Goal: Transaction & Acquisition: Book appointment/travel/reservation

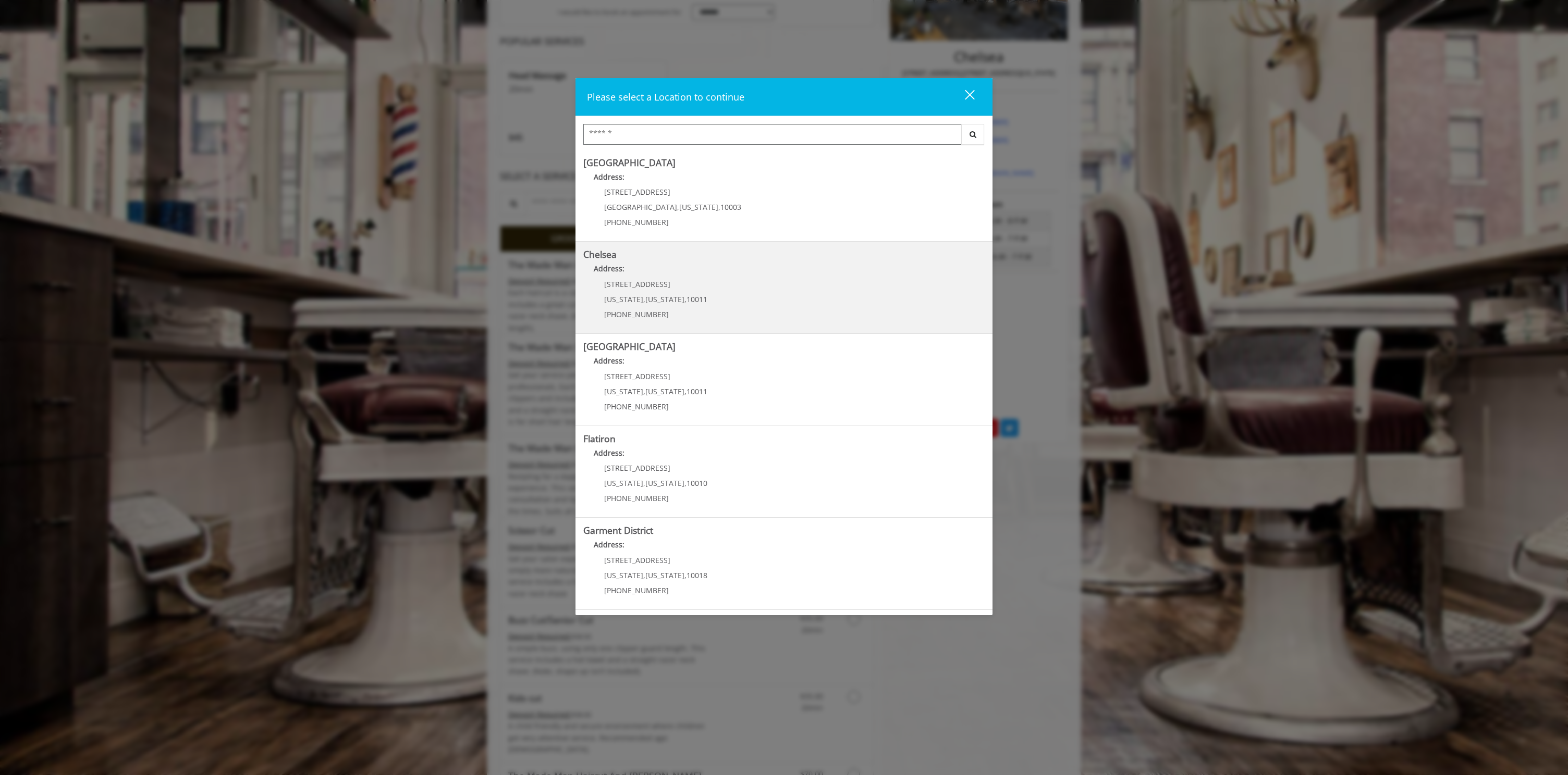
scroll to position [288, 0]
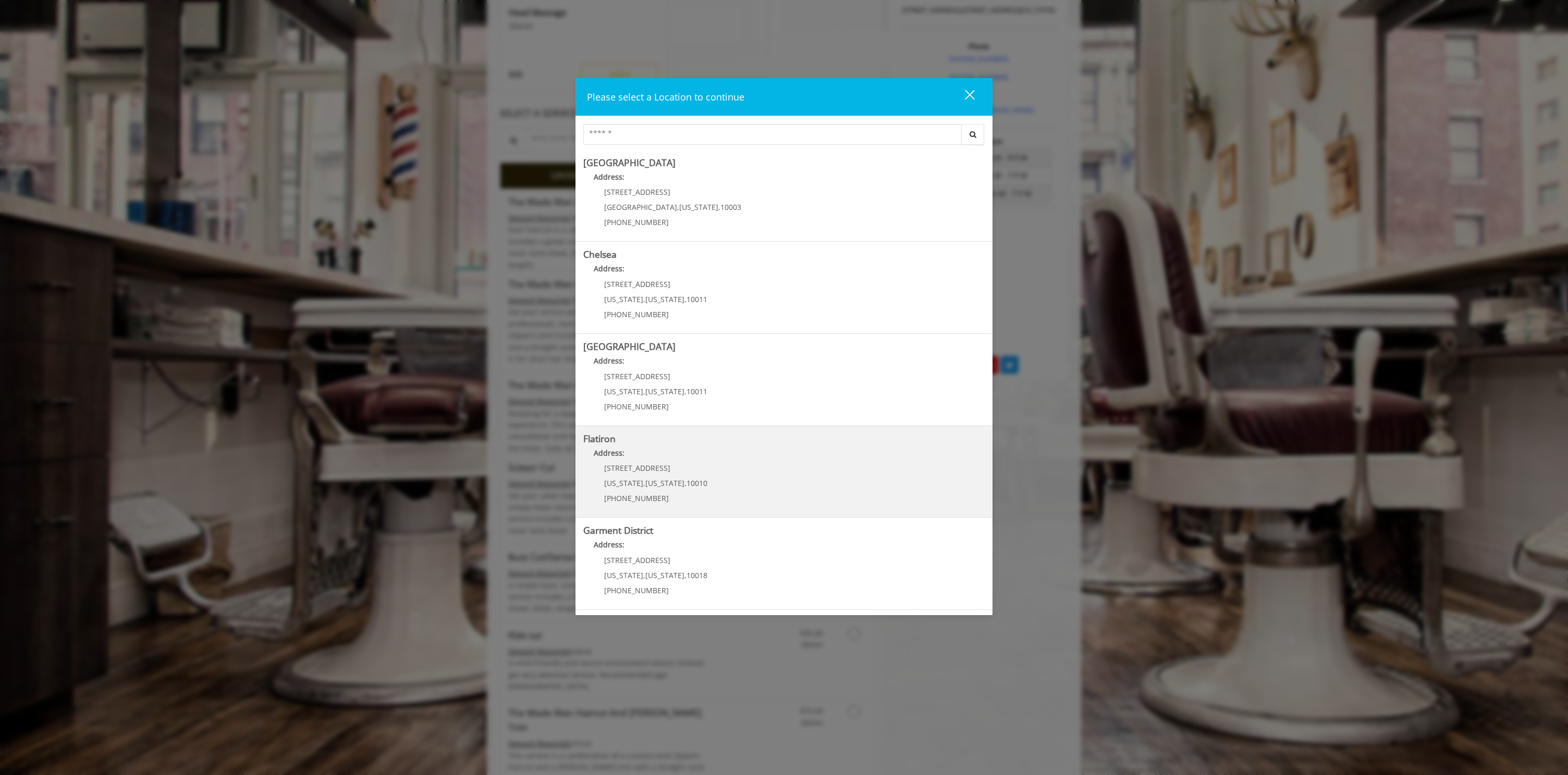
click at [686, 464] on p "[STREET_ADDRESS]" at bounding box center [656, 468] width 103 height 8
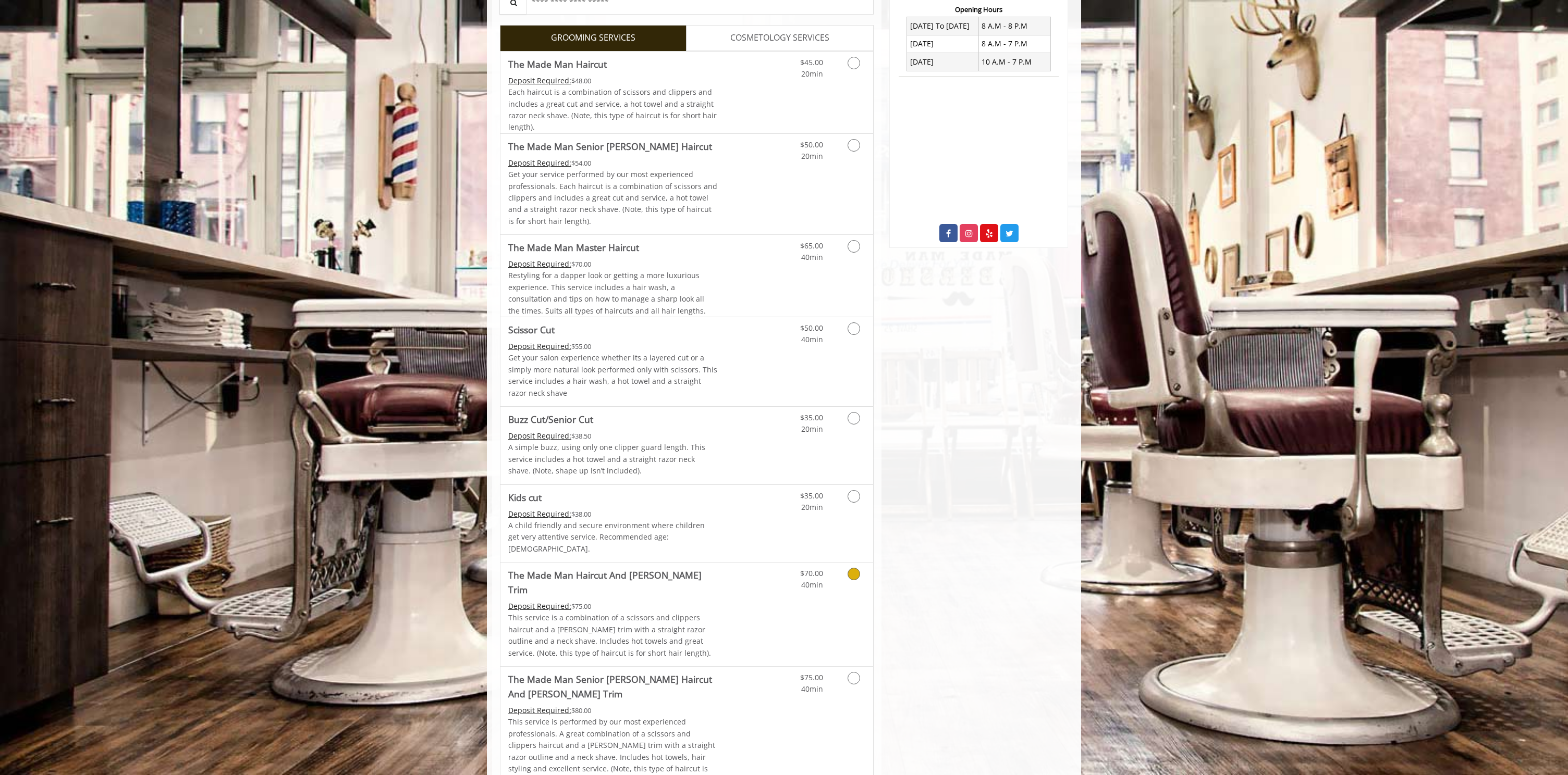
scroll to position [187, 0]
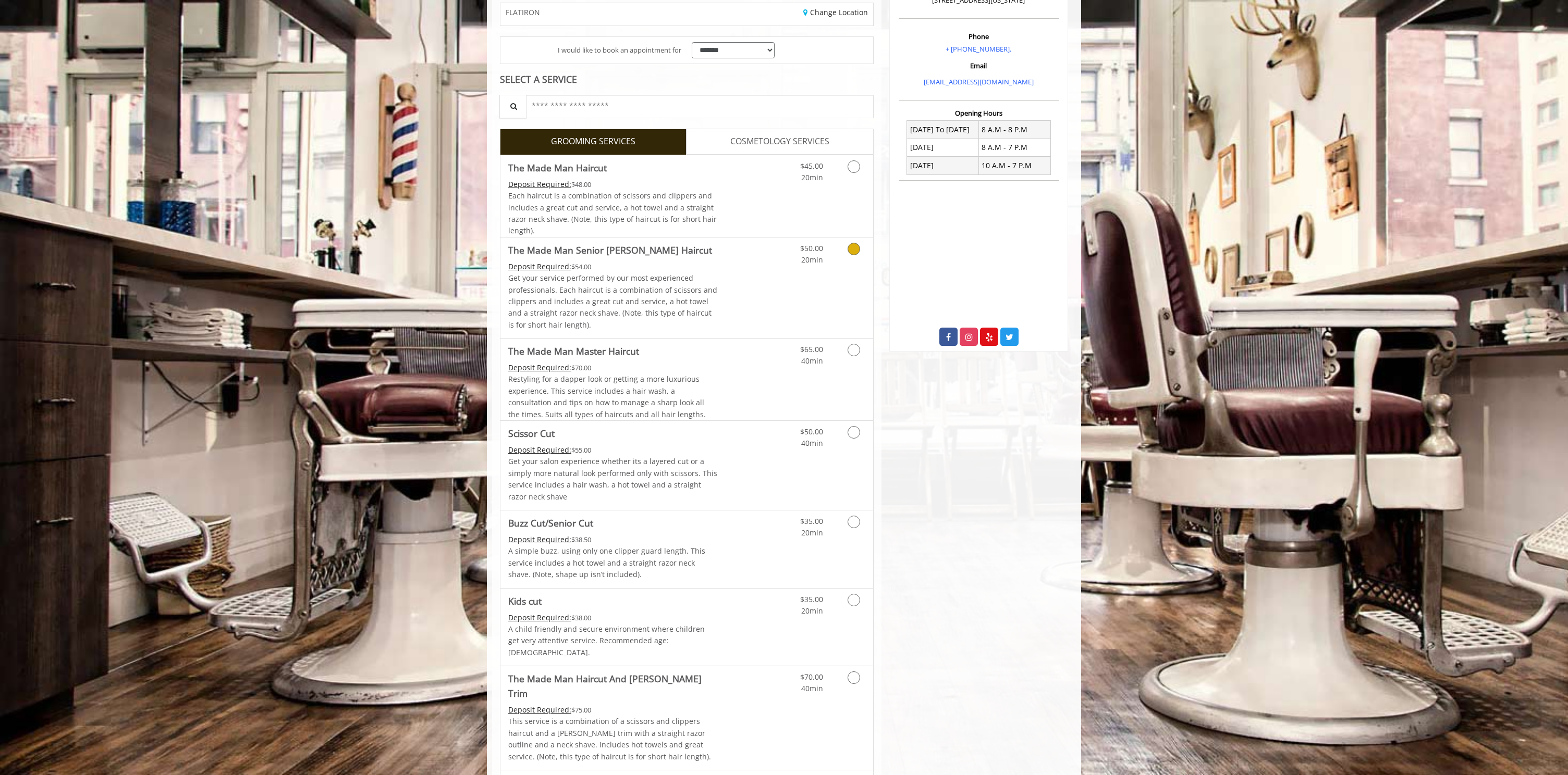
click at [713, 299] on p "Get your service performed by our most experienced professionals. Each haircut …" at bounding box center [613, 302] width 209 height 58
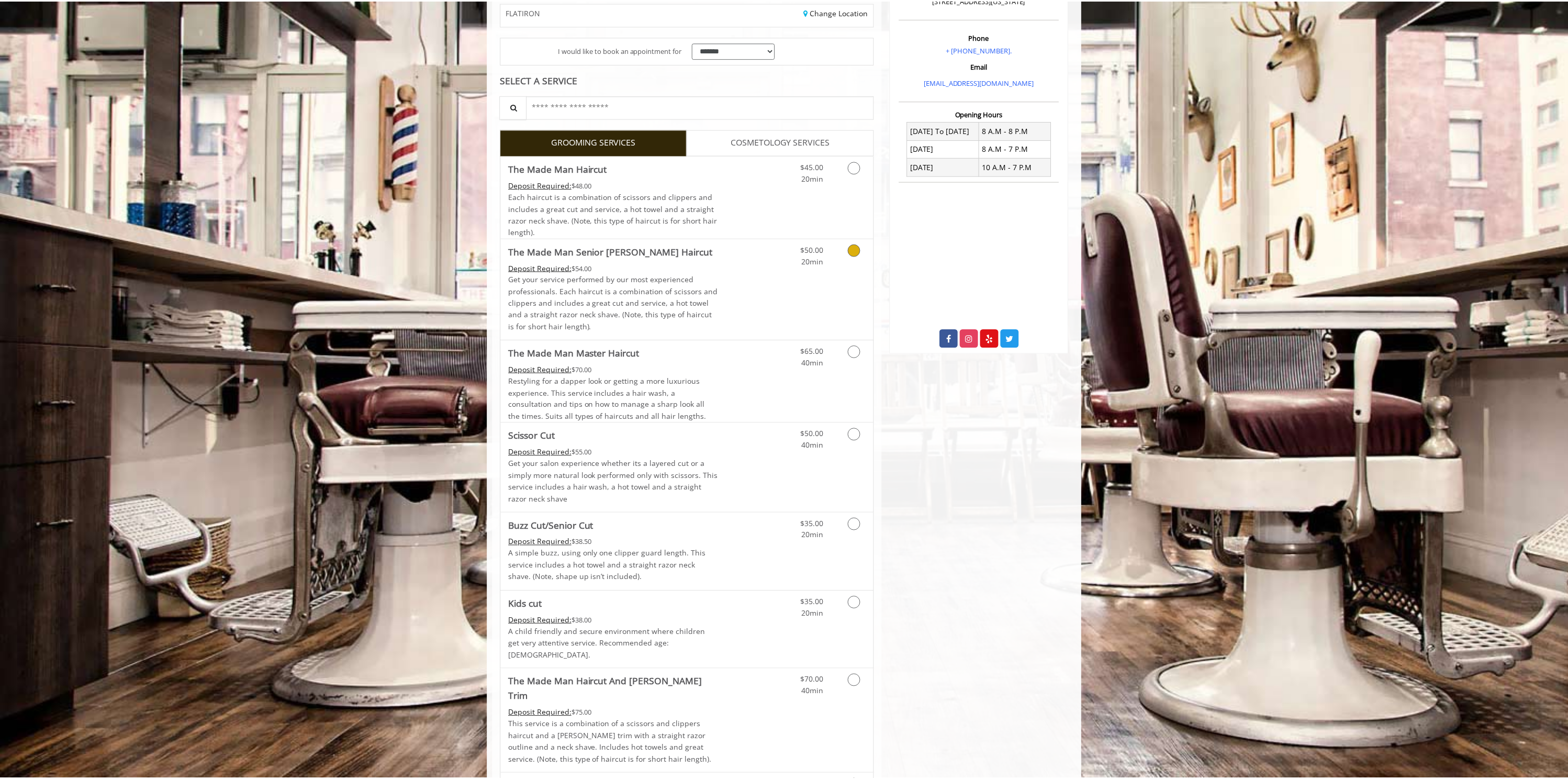
scroll to position [0, 0]
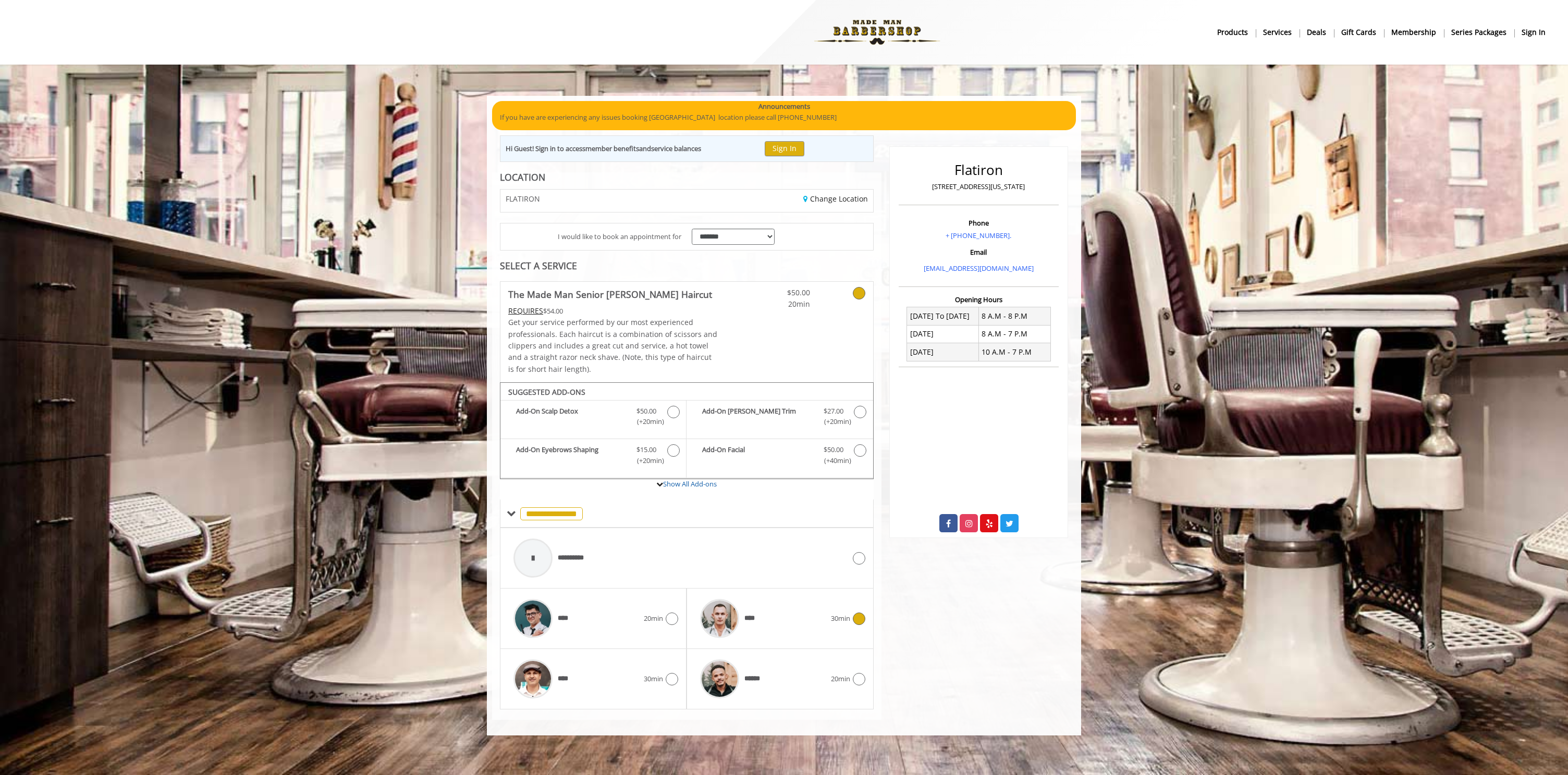
click at [797, 616] on div "****" at bounding box center [763, 618] width 136 height 49
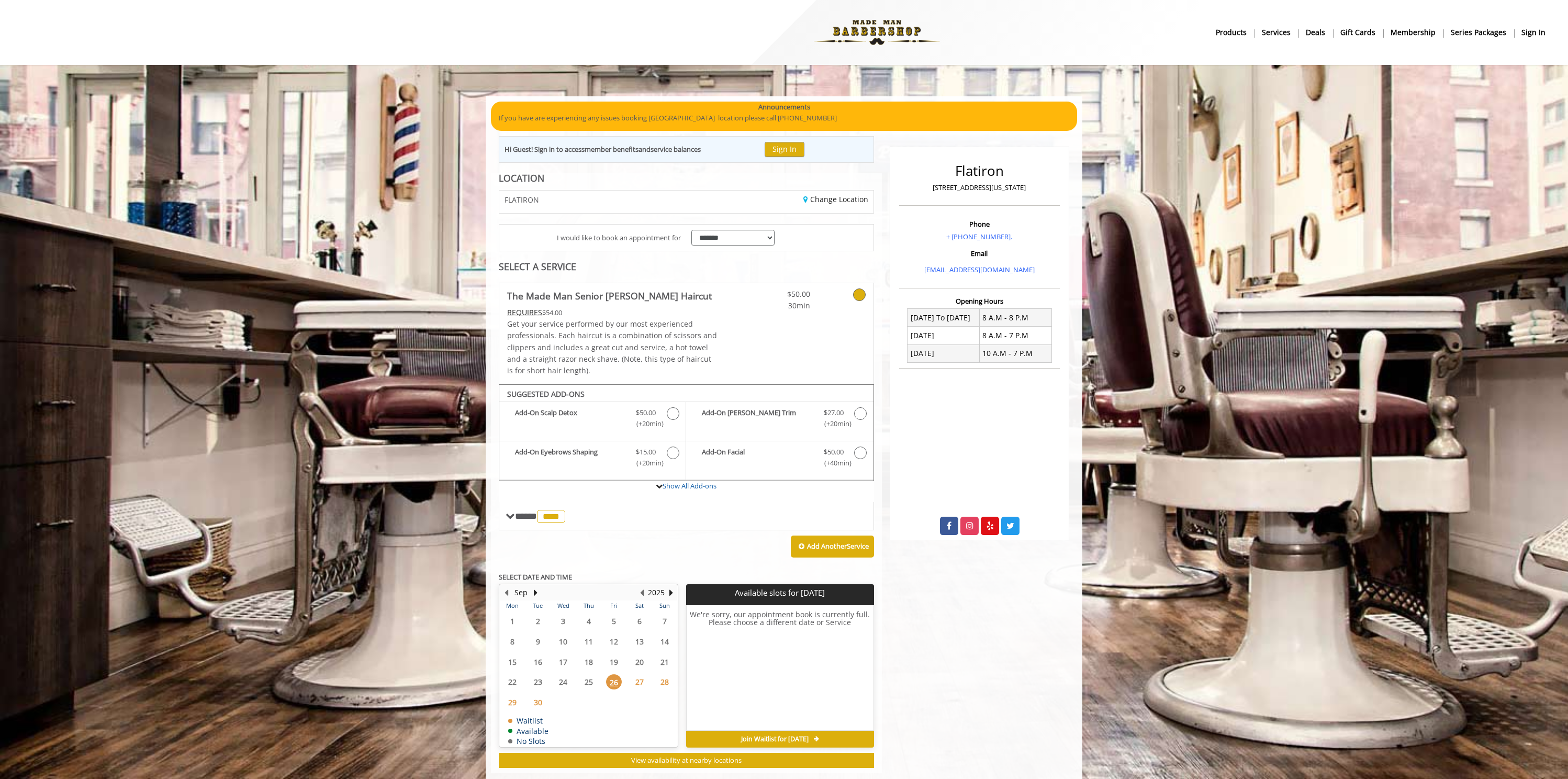
scroll to position [20, 0]
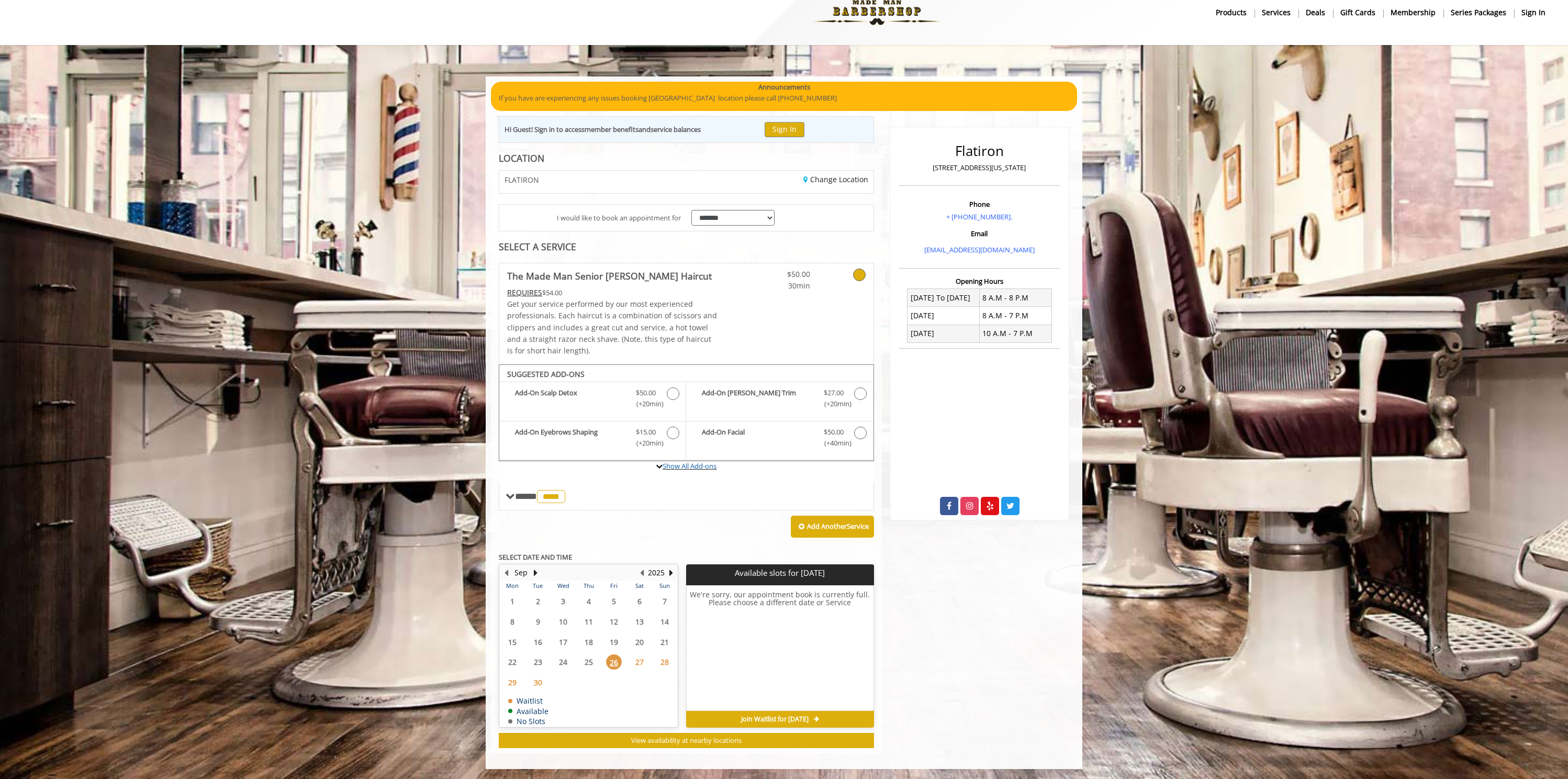
click at [654, 470] on label "Show All Add-ons" at bounding box center [686, 471] width 375 height 21
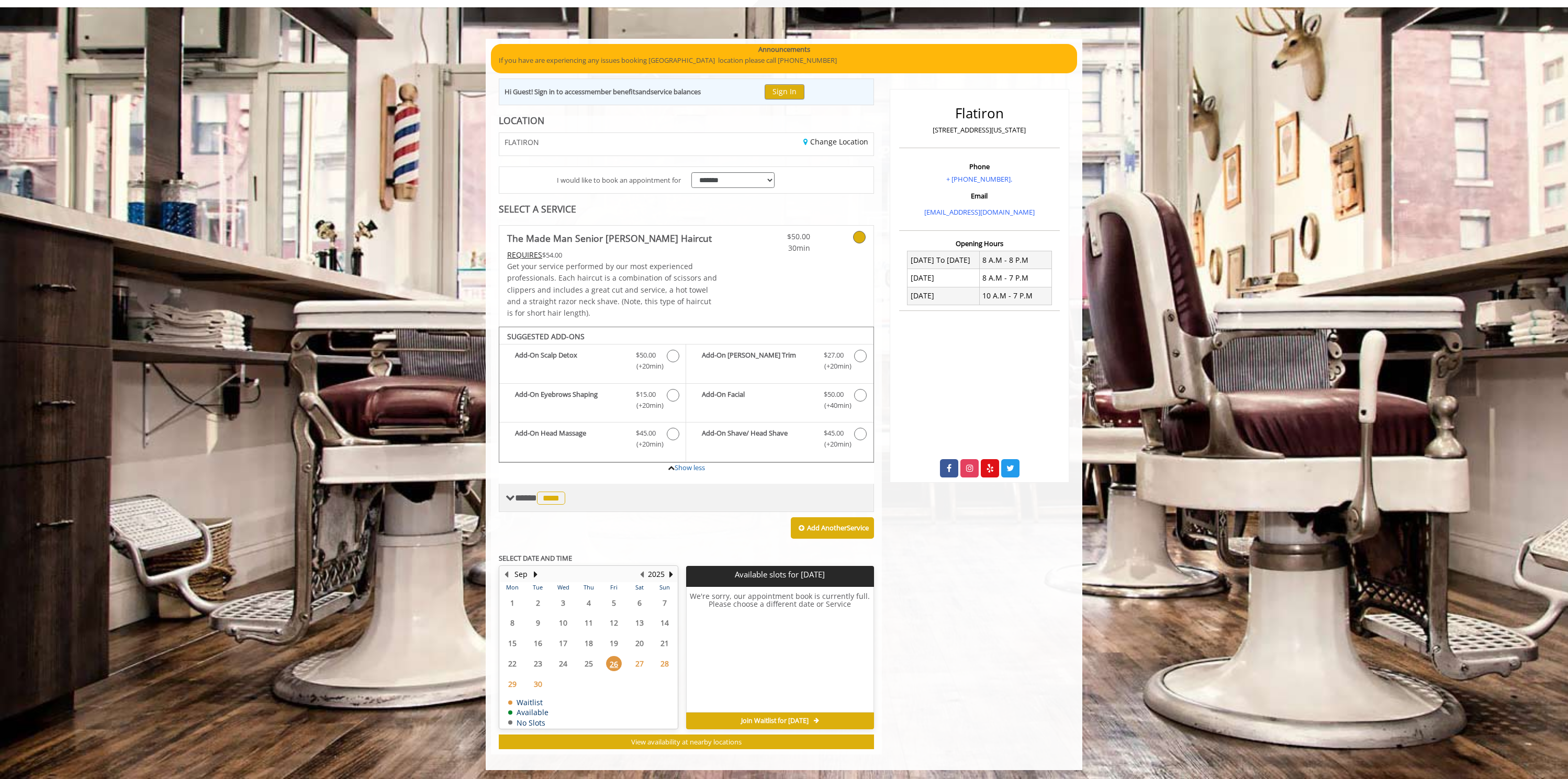
scroll to position [59, 0]
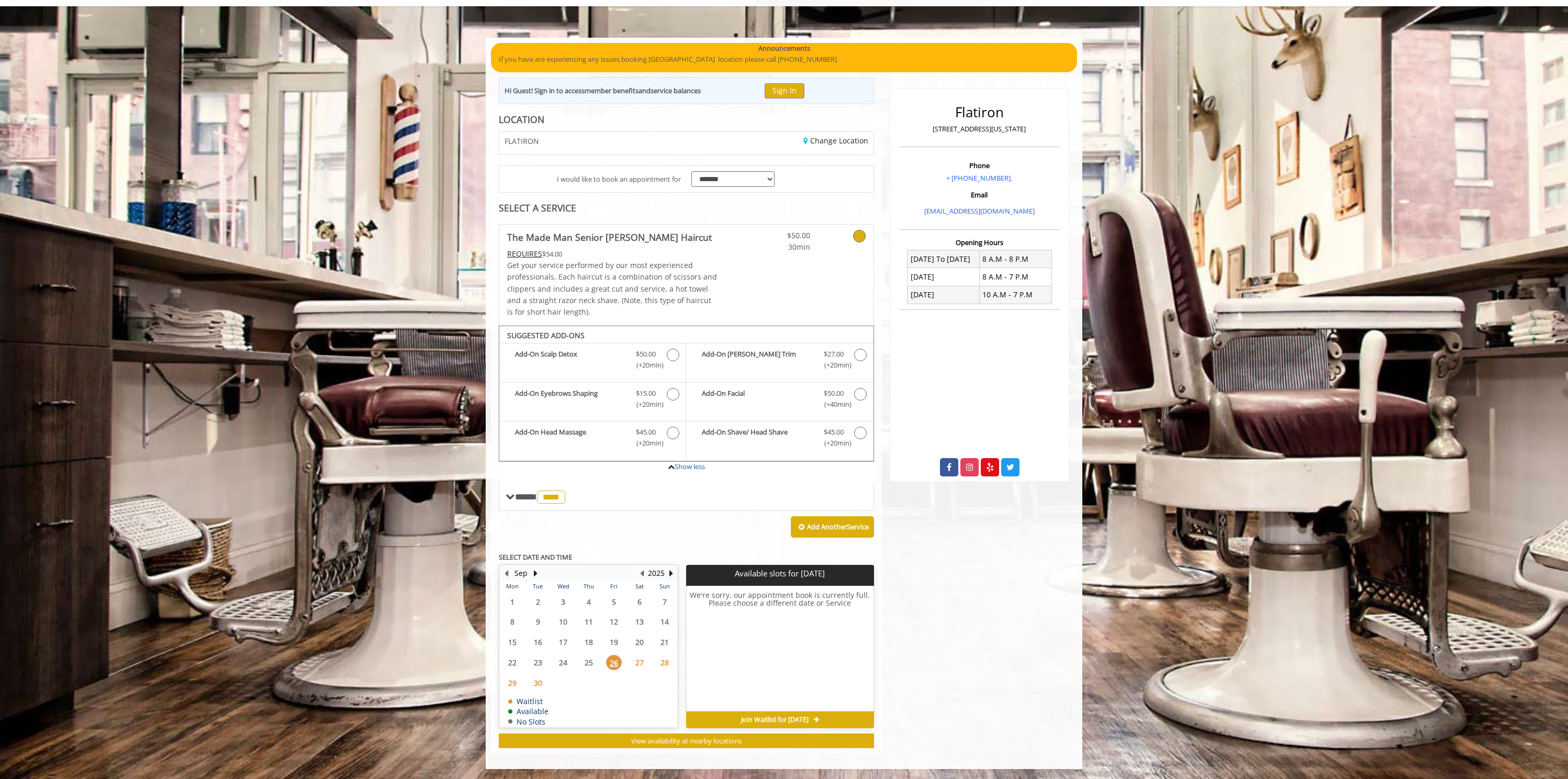
click at [638, 667] on span "27" at bounding box center [640, 662] width 16 height 15
click at [661, 659] on span "28" at bounding box center [665, 662] width 16 height 15
click at [504, 677] on div "29" at bounding box center [512, 683] width 21 height 15
click at [524, 679] on td "29" at bounding box center [512, 682] width 25 height 20
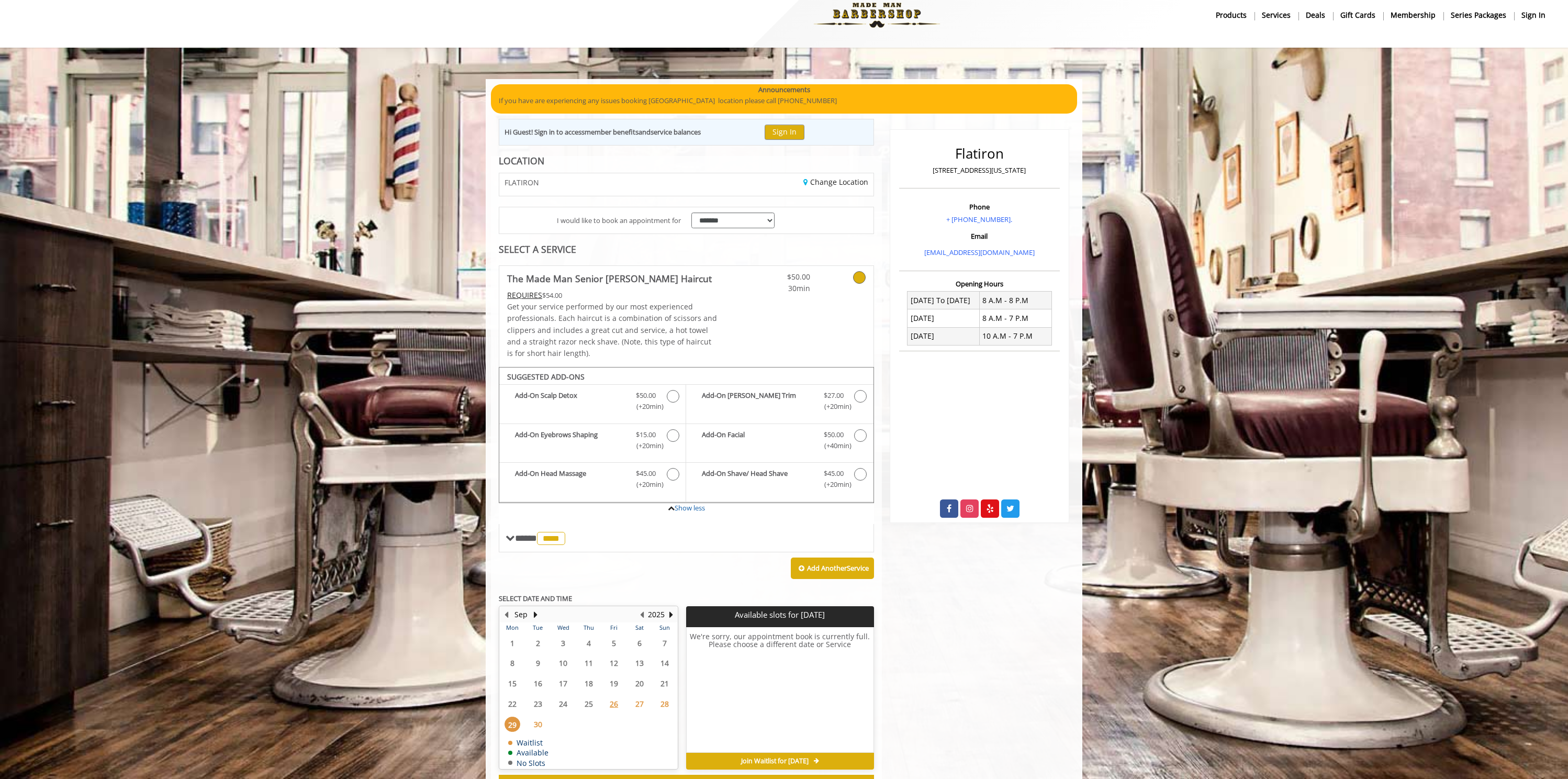
scroll to position [14, 0]
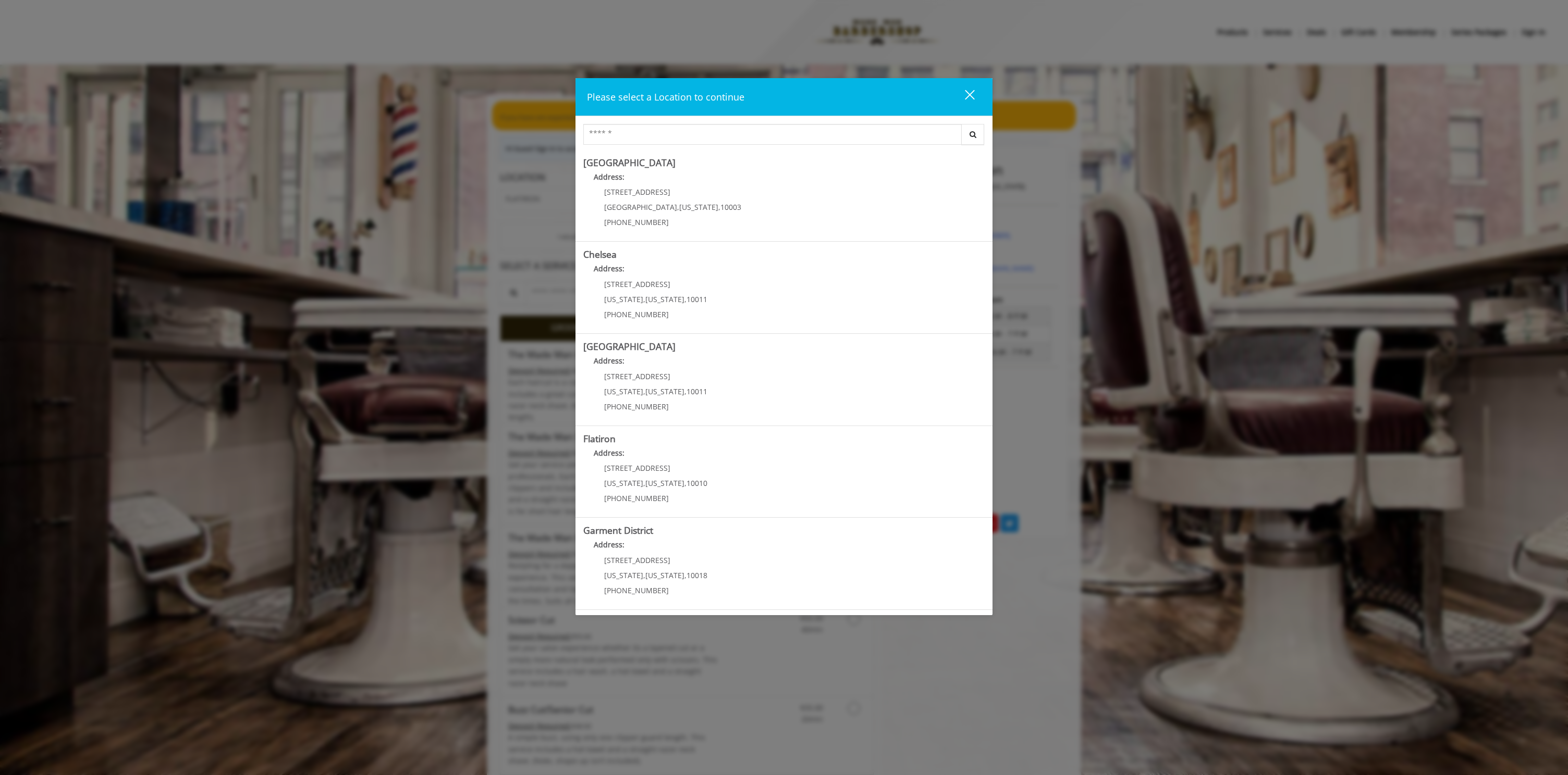
click at [394, 204] on div "Please select a Location to continue close Search Greenwich Village Address: 60…" at bounding box center [784, 388] width 1568 height 775
click at [978, 96] on button "close" at bounding box center [963, 96] width 35 height 21
